Goal: Task Accomplishment & Management: Manage account settings

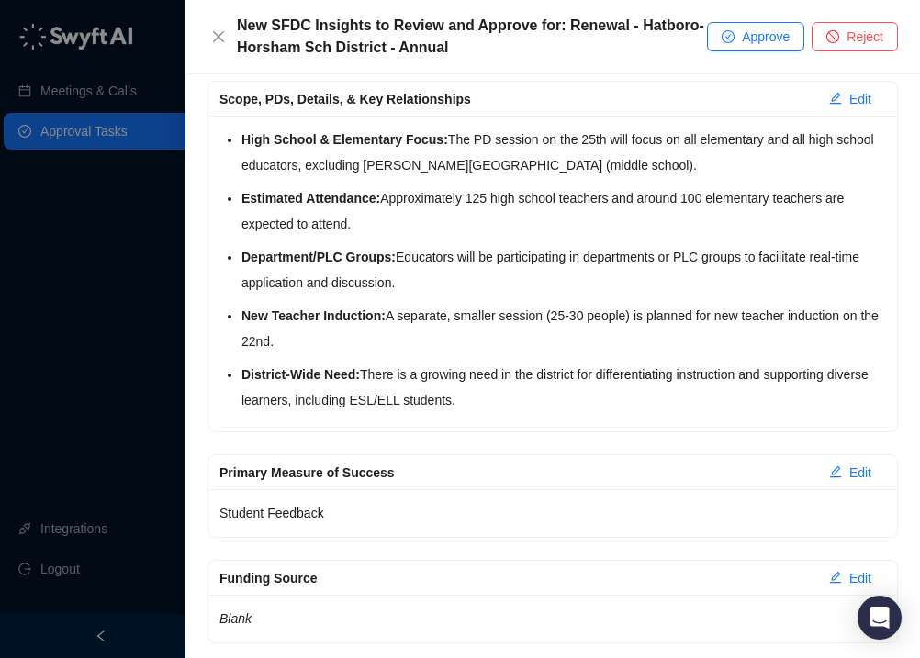
scroll to position [460, 0]
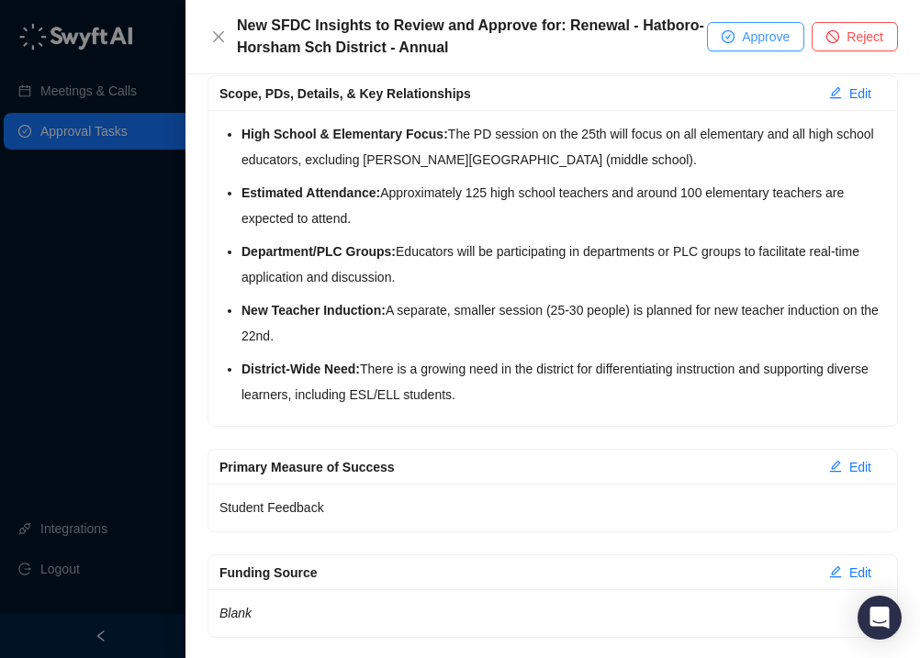
click at [745, 35] on span "Approve" at bounding box center [766, 37] width 48 height 20
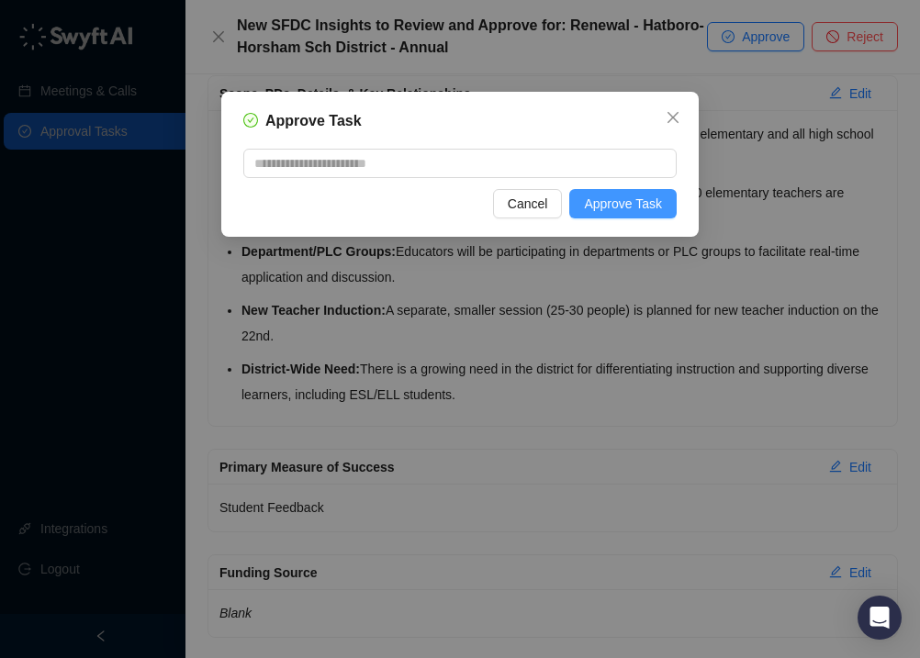
click at [615, 202] on span "Approve Task" at bounding box center [623, 204] width 78 height 20
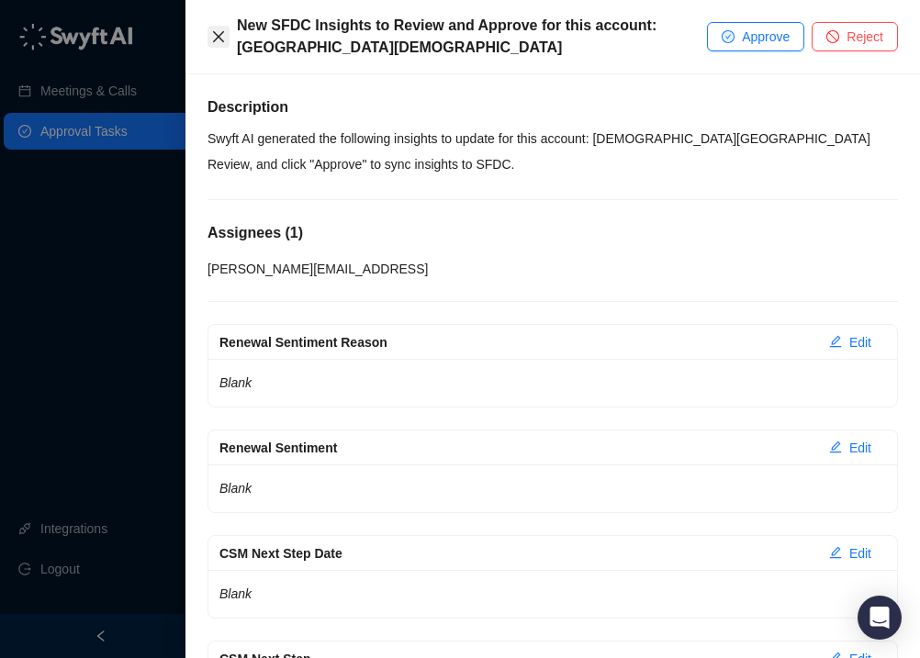
click at [220, 33] on icon "close" at bounding box center [218, 36] width 15 height 15
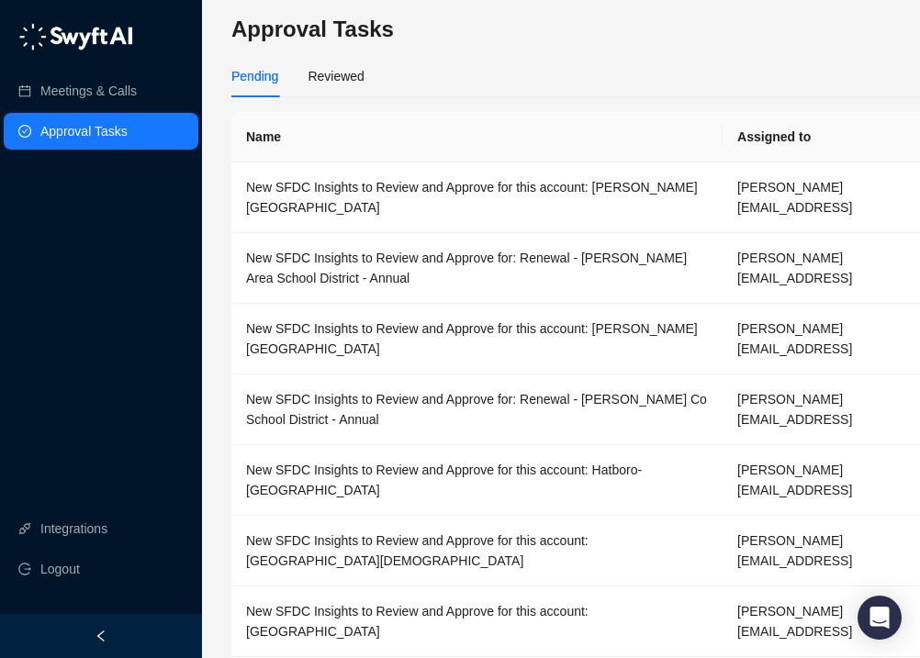
click at [113, 122] on link "Approval Tasks" at bounding box center [83, 131] width 87 height 37
click at [113, 92] on link "Meetings & Calls" at bounding box center [88, 91] width 96 height 37
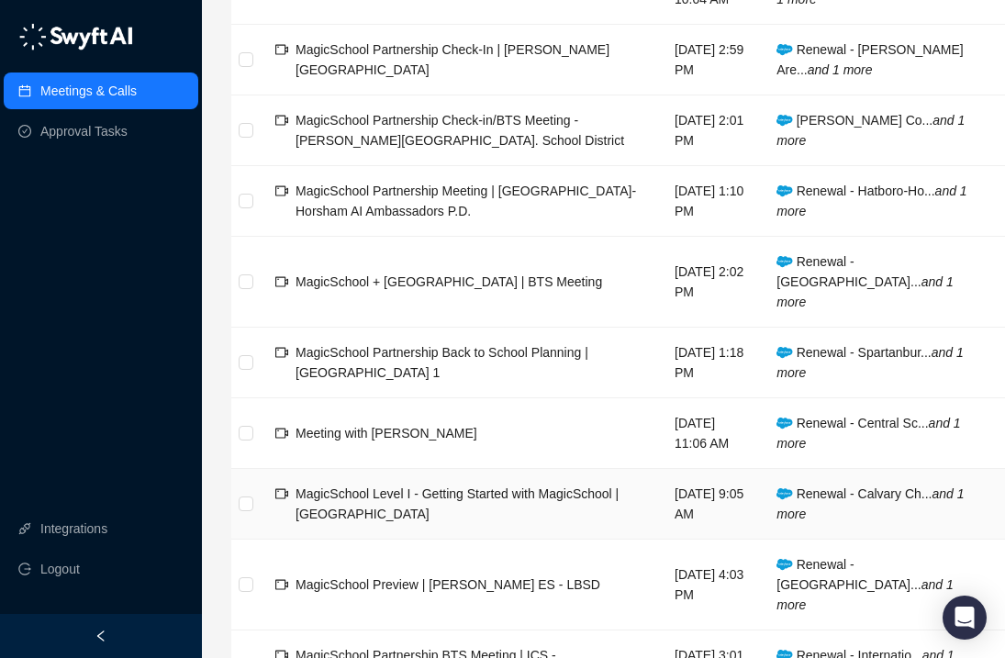
scroll to position [401, 0]
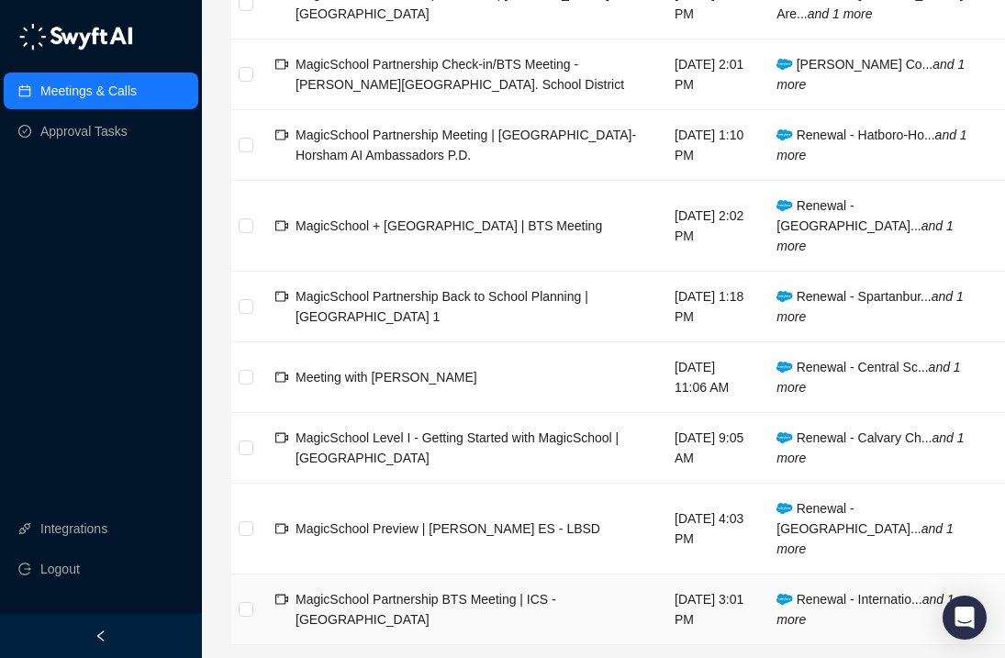
click at [431, 592] on span "MagicSchool Partnership BTS Meeting | ICS - [GEOGRAPHIC_DATA]" at bounding box center [426, 609] width 261 height 35
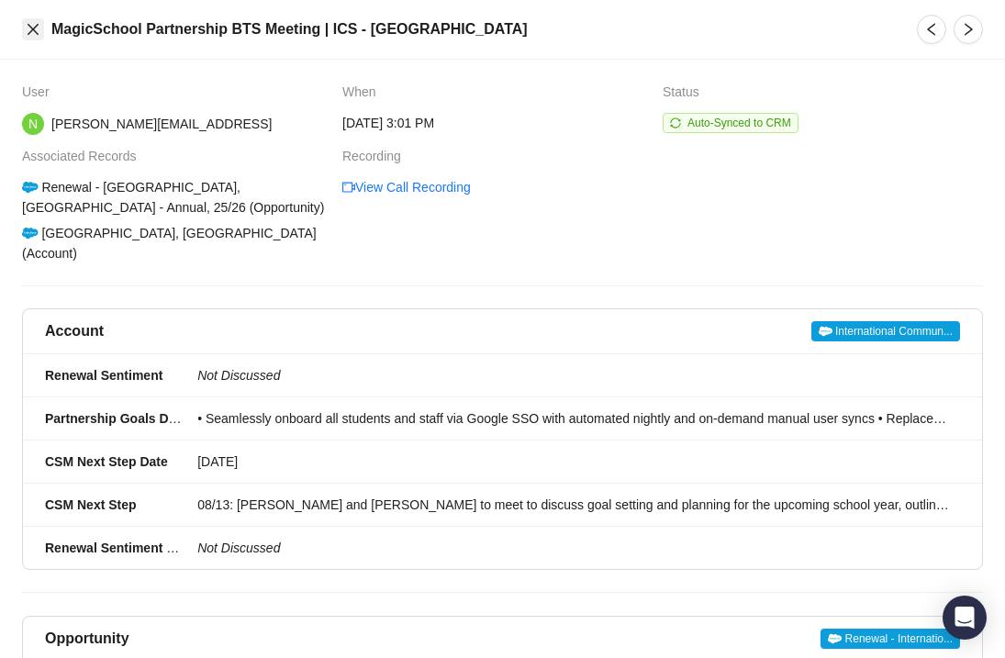
click at [33, 27] on icon "close" at bounding box center [33, 29] width 15 height 15
